Goal: Task Accomplishment & Management: Use online tool/utility

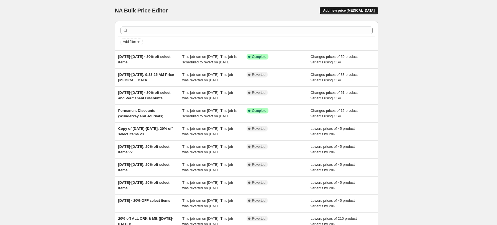
click at [353, 7] on button "Add new price [MEDICAL_DATA]" at bounding box center [349, 11] width 58 height 8
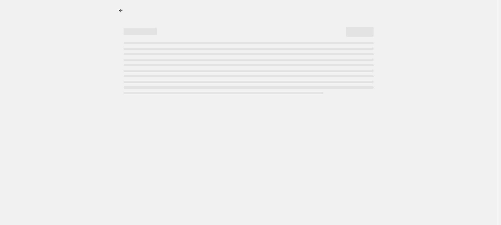
select select "percentage"
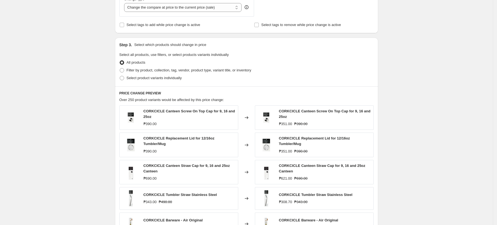
scroll to position [222, 0]
click at [28, 53] on div "Create new price [MEDICAL_DATA]. This page is ready Create new price [MEDICAL_D…" at bounding box center [246, 57] width 493 height 559
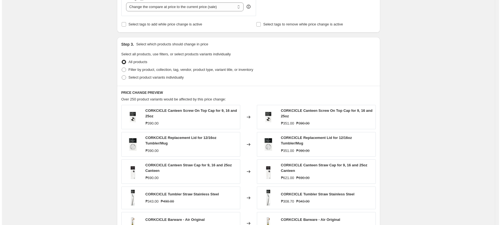
scroll to position [0, 0]
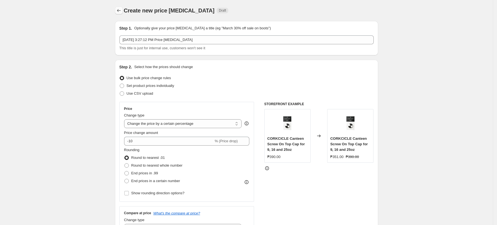
click at [121, 11] on icon "Price change jobs" at bounding box center [119, 11] width 6 height 6
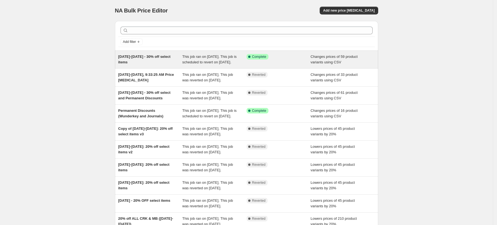
click at [207, 64] on span "This job ran on [DATE]. This job is scheduled to revert on [DATE]." at bounding box center [209, 60] width 54 height 10
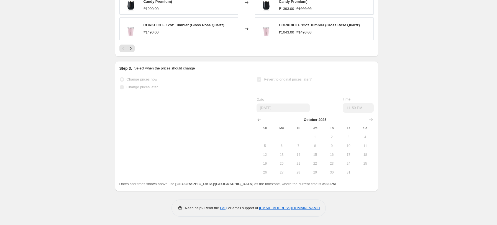
scroll to position [341, 0]
click at [149, 84] on label "Change prices later" at bounding box center [138, 87] width 39 height 8
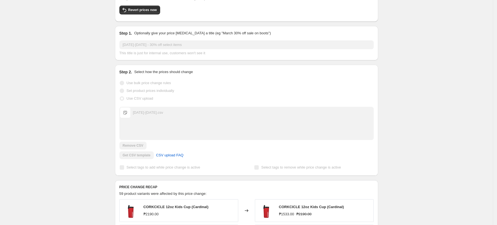
scroll to position [0, 0]
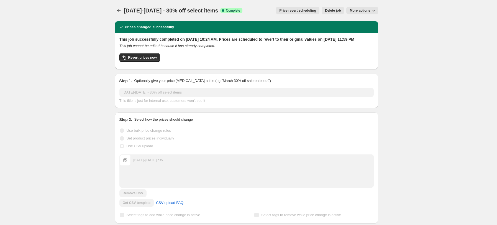
click at [125, 14] on div "[DATE]-[DATE] - 30% off select items. This page is ready [DATE]-[DATE] - 30% of…" at bounding box center [246, 10] width 263 height 21
click at [124, 13] on div at bounding box center [119, 11] width 9 height 8
click at [122, 11] on icon "Price change jobs" at bounding box center [119, 11] width 6 height 6
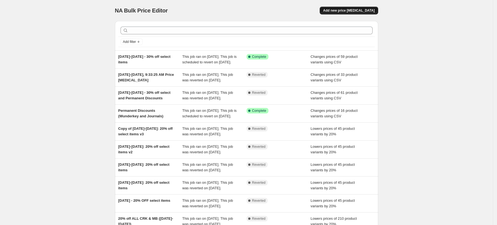
click at [370, 9] on span "Add new price [MEDICAL_DATA]" at bounding box center [349, 10] width 52 height 4
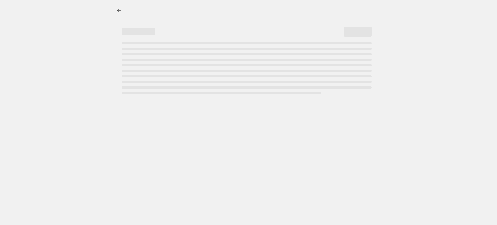
select select "percentage"
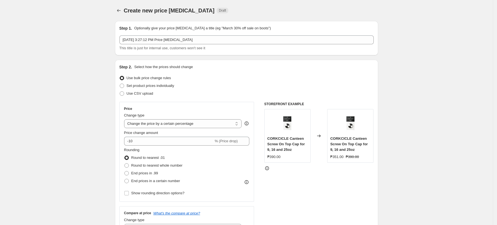
click at [119, 11] on icon "Price change jobs" at bounding box center [119, 10] width 4 height 3
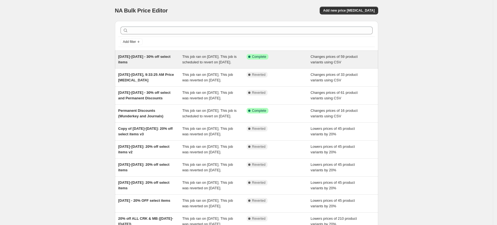
click at [166, 65] on div "[DATE]-[DATE] - 30% off select items" at bounding box center [150, 59] width 64 height 11
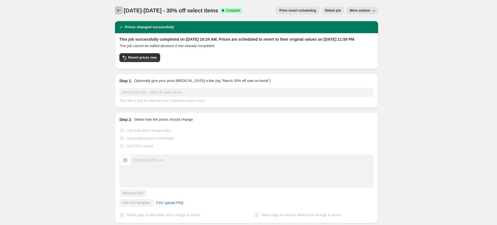
click at [123, 11] on button "Price change jobs" at bounding box center [119, 11] width 8 height 8
